Goal: Use online tool/utility

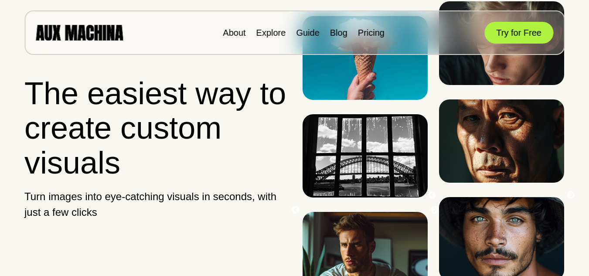
scroll to position [56, 0]
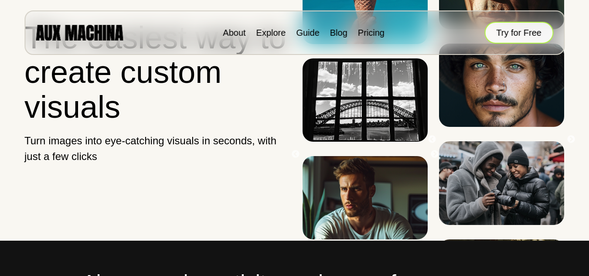
click at [519, 34] on button "Try for Free" at bounding box center [518, 33] width 69 height 22
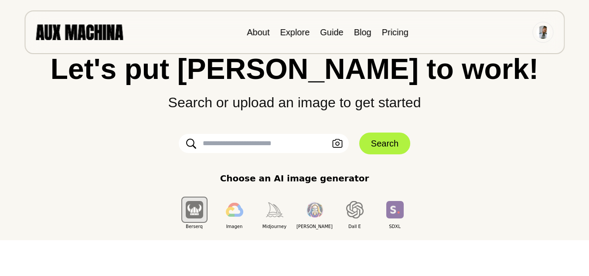
scroll to position [36, 0]
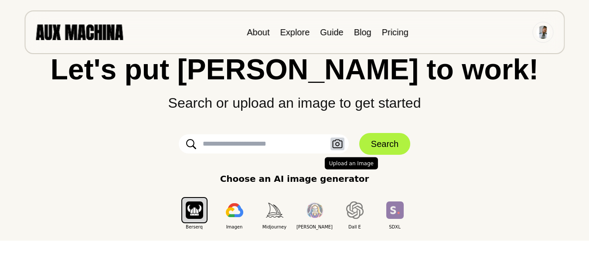
click at [341, 145] on icon "button" at bounding box center [337, 143] width 10 height 9
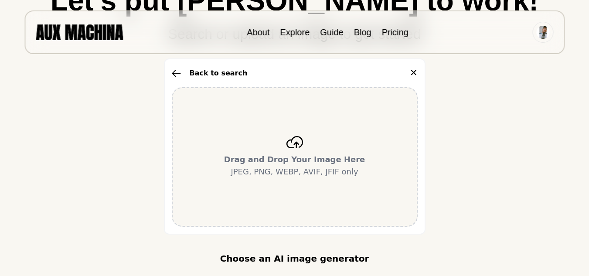
scroll to position [105, 0]
click at [300, 135] on icon at bounding box center [294, 141] width 17 height 12
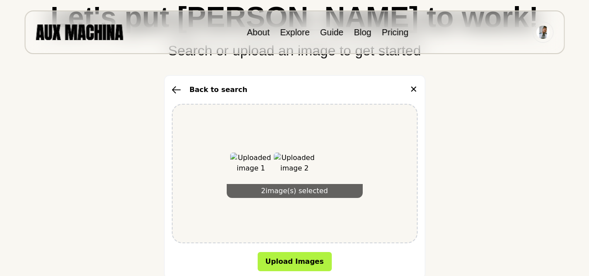
scroll to position [96, 0]
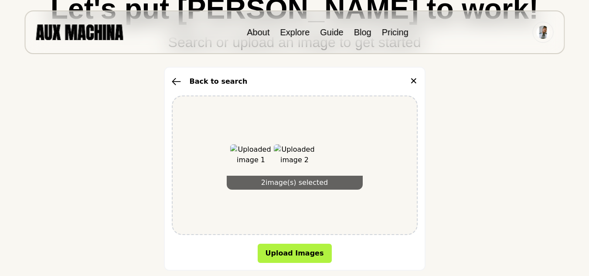
click at [180, 81] on icon "button" at bounding box center [176, 82] width 9 height 8
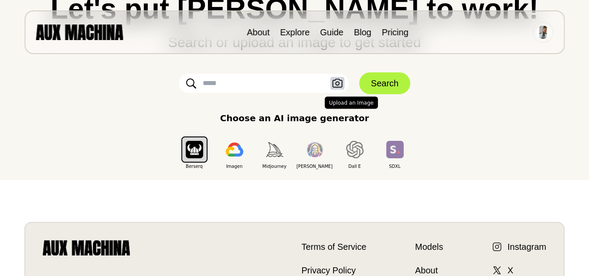
click at [330, 85] on button "Upload an Image" at bounding box center [337, 83] width 14 height 13
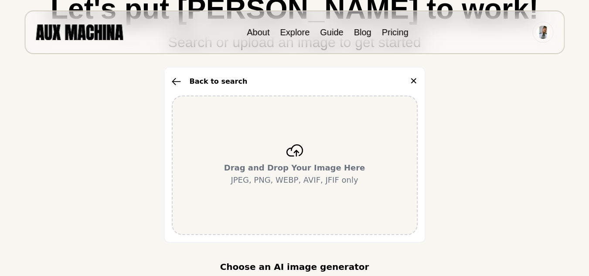
click at [284, 139] on div "Drag and Drop Your Image Here JPEG, PNG, WEBP, AVIF, JFIF only" at bounding box center [295, 164] width 246 height 139
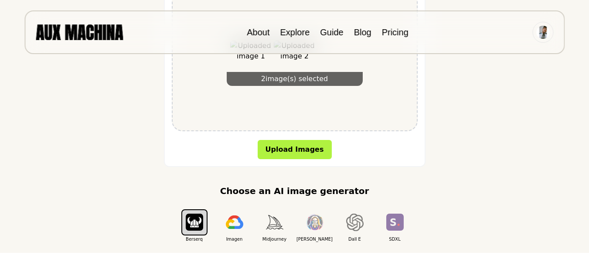
scroll to position [203, 0]
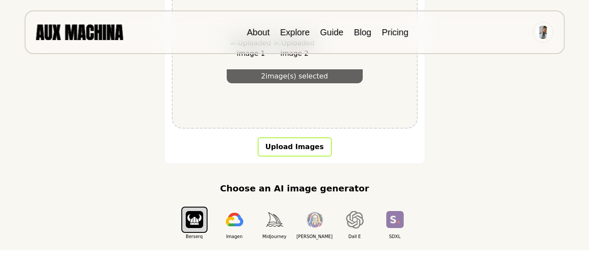
click at [299, 151] on button "Upload Images" at bounding box center [294, 146] width 74 height 19
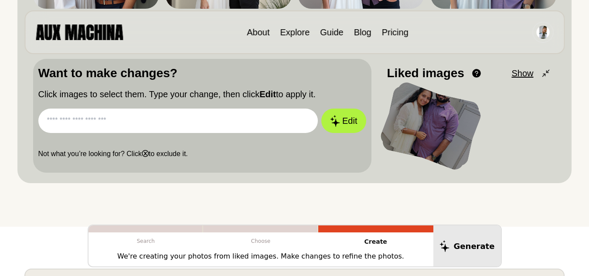
scroll to position [248, 0]
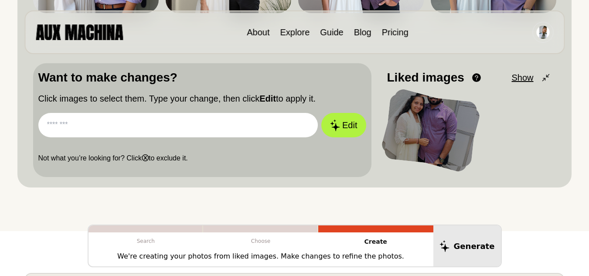
click at [230, 126] on input "text" at bounding box center [178, 125] width 280 height 24
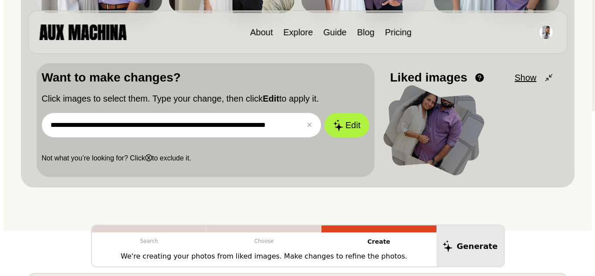
scroll to position [0, 64]
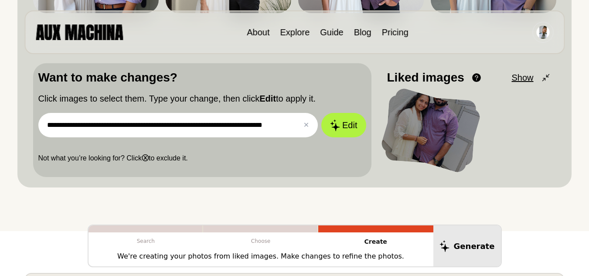
type input "**********"
click at [321, 113] on button "Edit" at bounding box center [343, 125] width 44 height 24
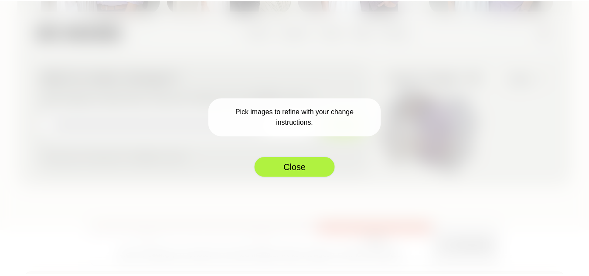
scroll to position [0, 0]
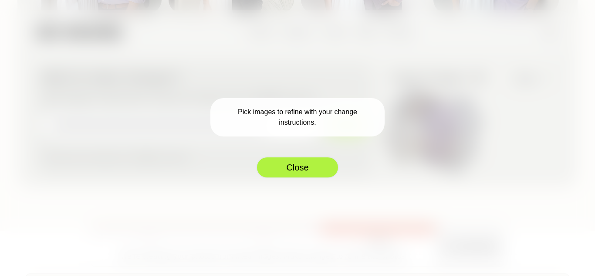
click at [291, 173] on button "Close" at bounding box center [297, 167] width 83 height 22
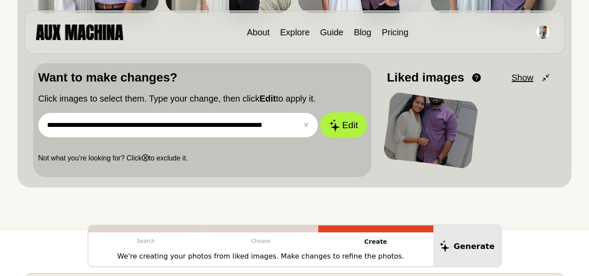
click at [345, 118] on button "Edit" at bounding box center [343, 125] width 47 height 26
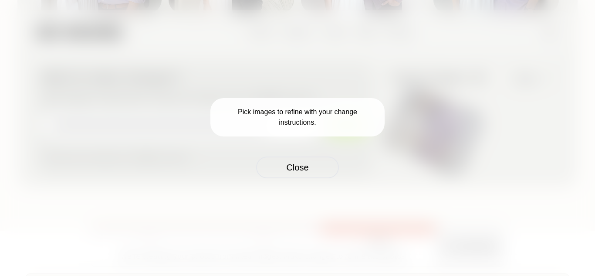
click at [328, 116] on p "Pick images to refine with your change instructions." at bounding box center [297, 117] width 174 height 38
click at [267, 116] on p "Pick images to refine with your change instructions." at bounding box center [297, 117] width 174 height 38
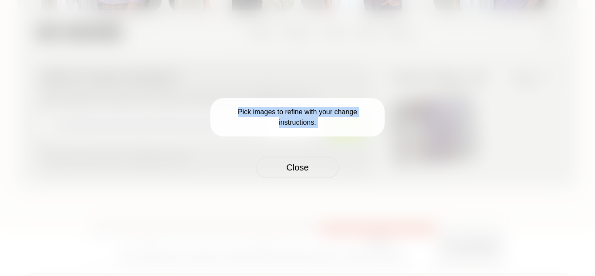
click at [267, 116] on p "Pick images to refine with your change instructions." at bounding box center [297, 117] width 174 height 38
click at [484, 74] on div "Pick images to refine with your change instructions. Close" at bounding box center [297, 138] width 595 height 276
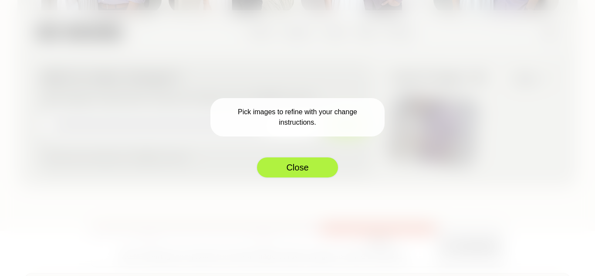
click at [276, 162] on button "Close" at bounding box center [297, 167] width 83 height 22
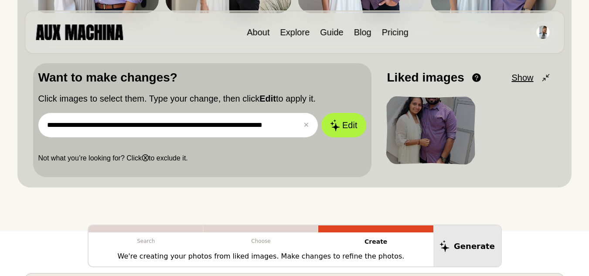
click at [402, 124] on div at bounding box center [431, 130] width 90 height 69
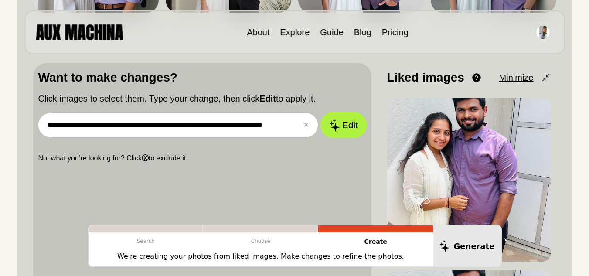
click at [340, 127] on button "Edit" at bounding box center [343, 125] width 47 height 26
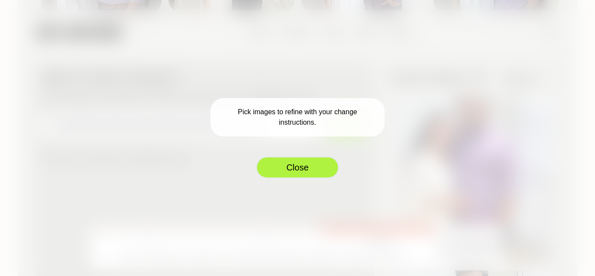
click at [293, 168] on button "Close" at bounding box center [297, 167] width 83 height 22
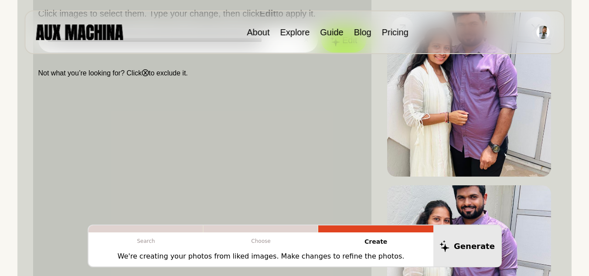
scroll to position [334, 0]
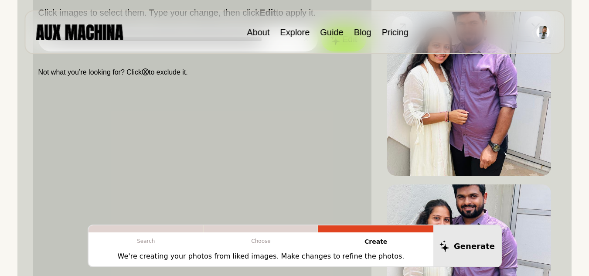
click at [466, 152] on img at bounding box center [469, 94] width 164 height 164
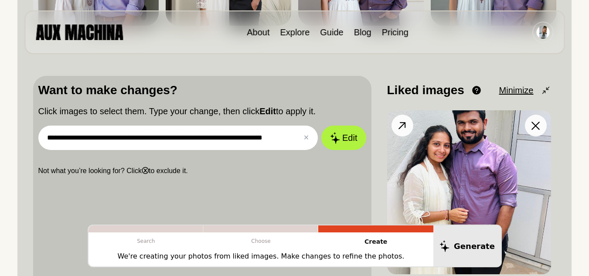
scroll to position [235, 0]
click at [486, 133] on img at bounding box center [469, 193] width 164 height 164
drag, startPoint x: 486, startPoint y: 133, endPoint x: 409, endPoint y: 123, distance: 76.9
click at [409, 123] on div at bounding box center [469, 193] width 164 height 164
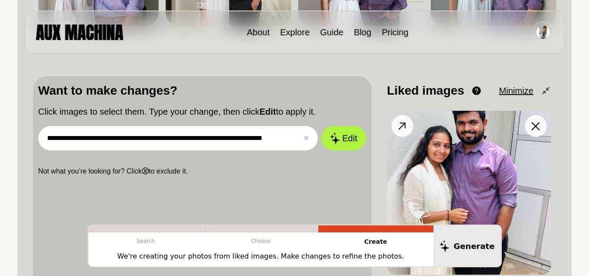
click at [409, 123] on button at bounding box center [402, 126] width 22 height 22
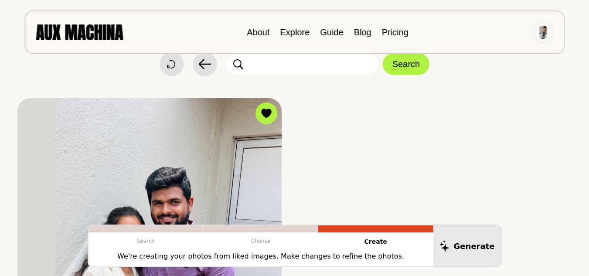
scroll to position [0, 0]
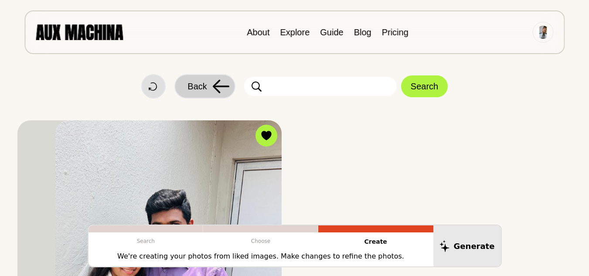
click at [206, 91] on span "Back" at bounding box center [196, 86] width 19 height 13
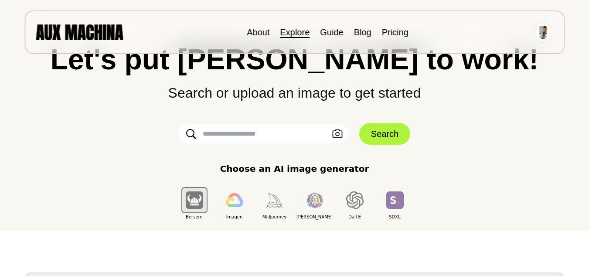
scroll to position [46, 0]
